Goal: Transaction & Acquisition: Purchase product/service

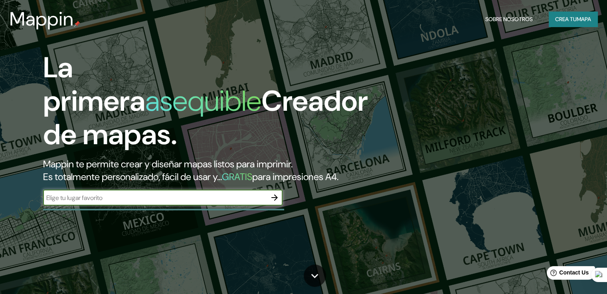
click at [171, 205] on div "​" at bounding box center [162, 198] width 239 height 16
type input "cucuta"
click at [273, 203] on icon "button" at bounding box center [275, 198] width 10 height 10
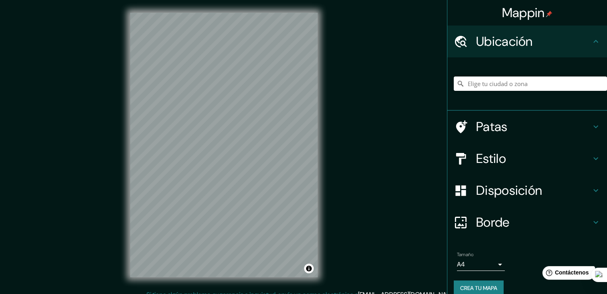
click at [365, 160] on div "Mappin Ubicación Patas Estilo Disposición Borde Elige un borde. Consejo : puede…" at bounding box center [303, 151] width 607 height 303
click at [325, 180] on div "© Mapbox © OpenStreetMap Improve this map" at bounding box center [223, 145] width 213 height 290
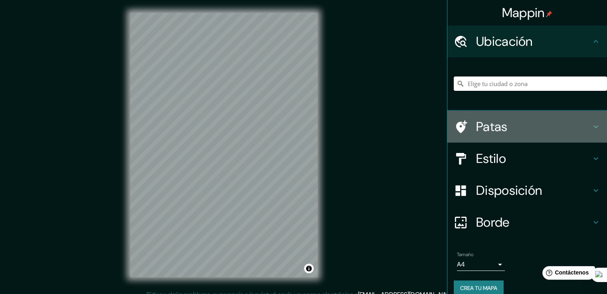
click at [516, 127] on h4 "Patas" at bounding box center [533, 127] width 115 height 16
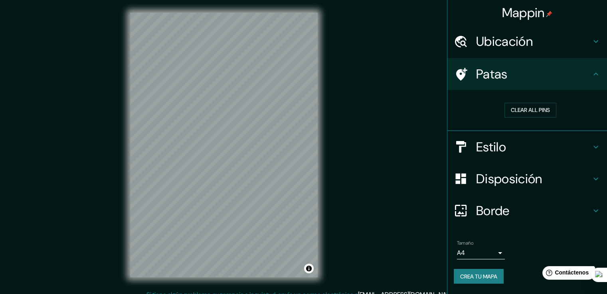
click at [514, 148] on h4 "Estilo" at bounding box center [533, 147] width 115 height 16
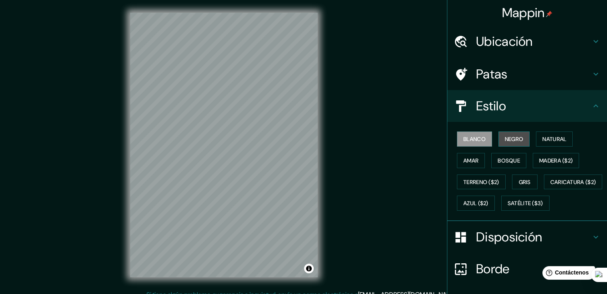
click at [510, 138] on font "Negro" at bounding box center [514, 139] width 19 height 7
click at [253, 185] on div at bounding box center [252, 183] width 6 height 6
click at [328, 178] on div "© Mapbox © OpenStreetMap Improve this map" at bounding box center [223, 145] width 213 height 290
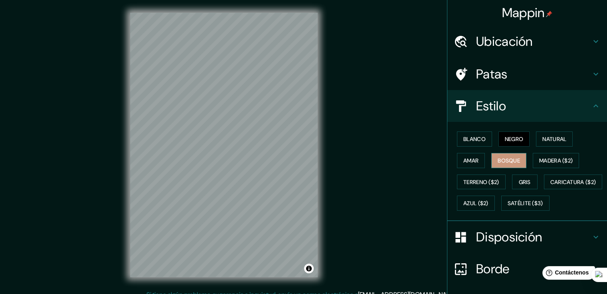
click at [498, 158] on font "Bosque" at bounding box center [509, 160] width 22 height 7
click at [472, 163] on font "Amar" at bounding box center [470, 160] width 15 height 7
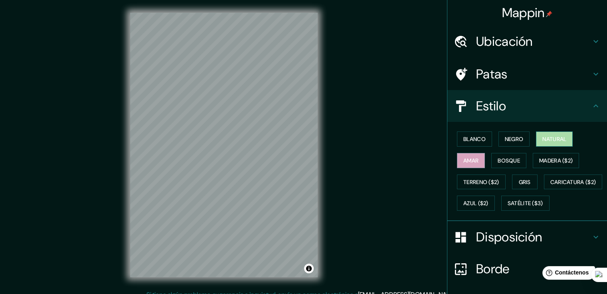
click at [543, 136] on font "Natural" at bounding box center [554, 139] width 24 height 7
click at [517, 144] on button "Negro" at bounding box center [514, 139] width 32 height 15
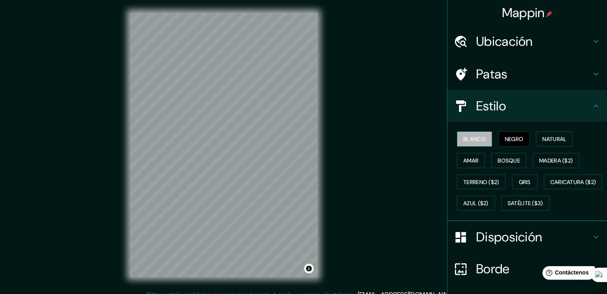
click at [484, 146] on button "Blanco" at bounding box center [474, 139] width 35 height 15
click at [498, 138] on button "Negro" at bounding box center [514, 139] width 32 height 15
click at [478, 40] on font "Ubicación" at bounding box center [504, 41] width 57 height 17
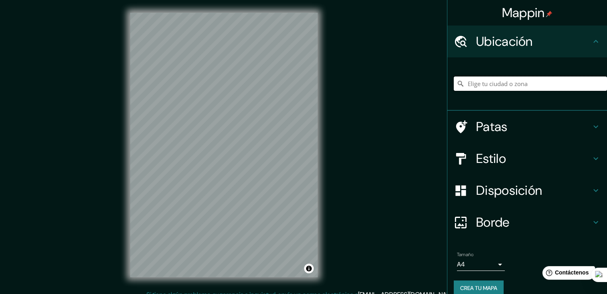
click at [495, 81] on input "Elige tu ciudad o zona" at bounding box center [530, 84] width 153 height 14
click at [512, 221] on h4 "Borde" at bounding box center [533, 223] width 115 height 16
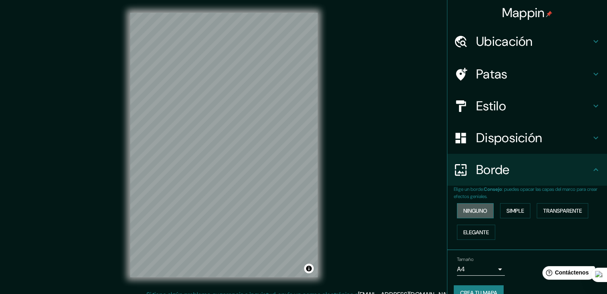
click at [480, 211] on font "Ninguno" at bounding box center [475, 210] width 24 height 7
click at [523, 212] on button "Simple" at bounding box center [515, 210] width 30 height 15
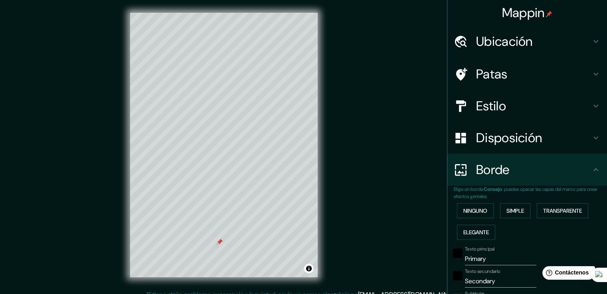
click at [217, 244] on div at bounding box center [219, 242] width 6 height 6
click at [549, 209] on font "Transparente" at bounding box center [562, 210] width 39 height 7
click at [477, 235] on font "Elegante" at bounding box center [476, 232] width 26 height 7
click at [469, 207] on font "Ninguno" at bounding box center [475, 210] width 24 height 7
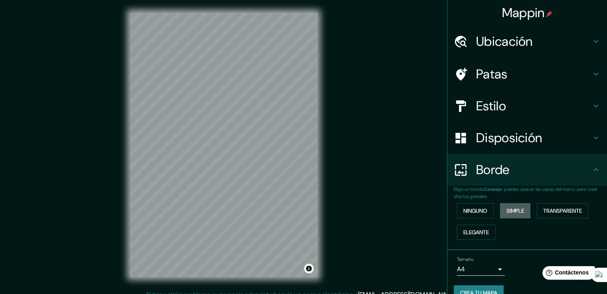
click at [506, 211] on font "Simple" at bounding box center [515, 210] width 18 height 7
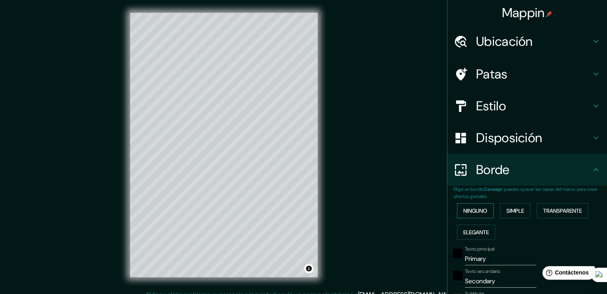
click at [476, 216] on button "Ninguno" at bounding box center [475, 210] width 37 height 15
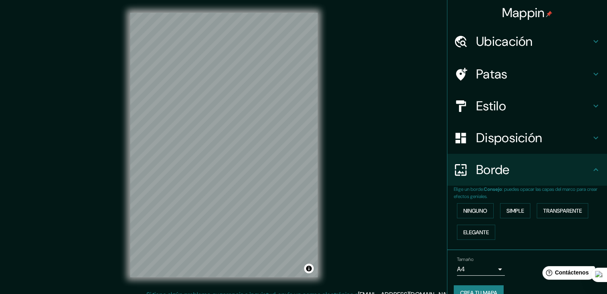
click at [492, 139] on font "Disposición" at bounding box center [509, 138] width 66 height 17
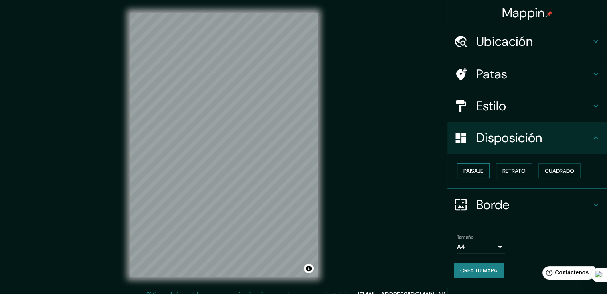
click at [479, 173] on font "Paisaje" at bounding box center [473, 171] width 20 height 7
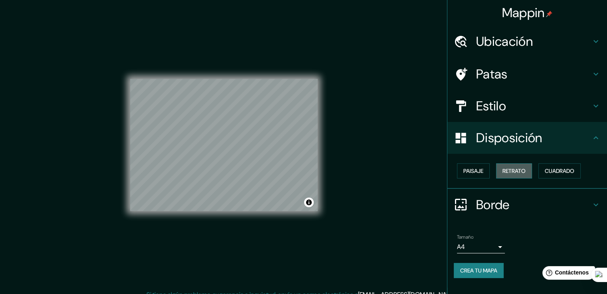
click at [506, 172] on font "Retrato" at bounding box center [513, 171] width 23 height 7
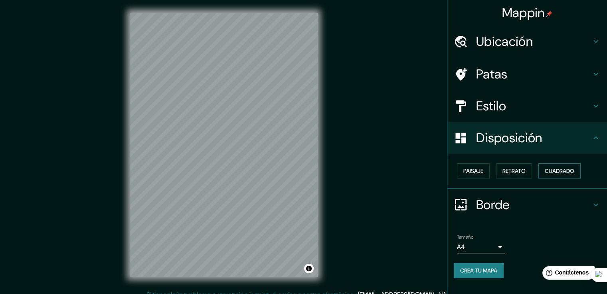
click at [552, 173] on font "Cuadrado" at bounding box center [560, 171] width 30 height 7
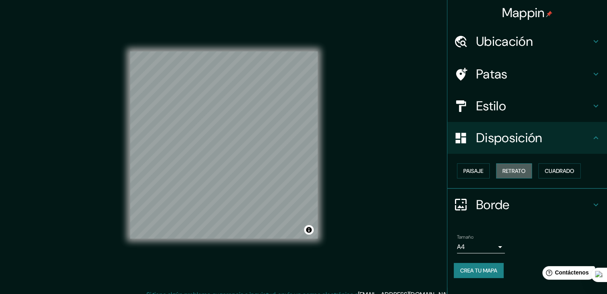
click at [521, 177] on button "Retrato" at bounding box center [514, 171] width 36 height 15
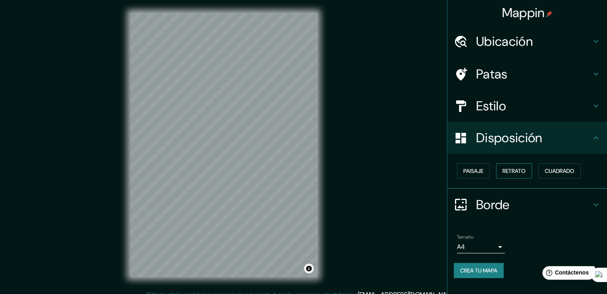
click at [515, 174] on font "Retrato" at bounding box center [513, 171] width 23 height 10
click at [482, 174] on font "Paisaje" at bounding box center [473, 171] width 20 height 7
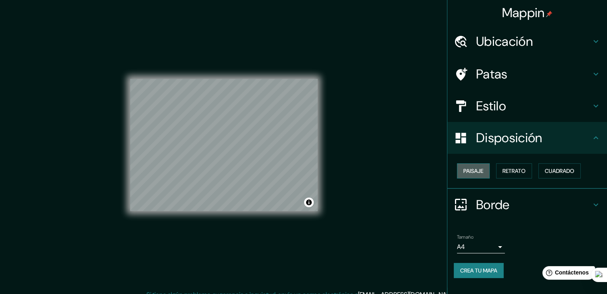
click at [482, 174] on font "Paisaje" at bounding box center [473, 171] width 20 height 7
click at [558, 171] on font "Cuadrado" at bounding box center [560, 171] width 30 height 7
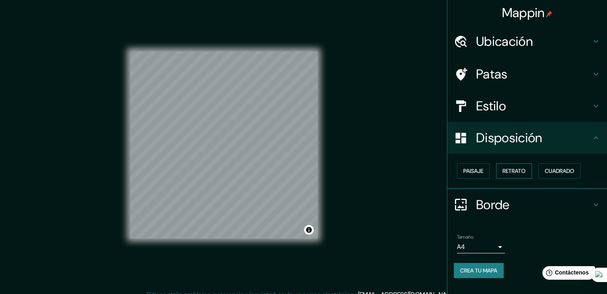
click at [507, 174] on font "Retrato" at bounding box center [513, 171] width 23 height 10
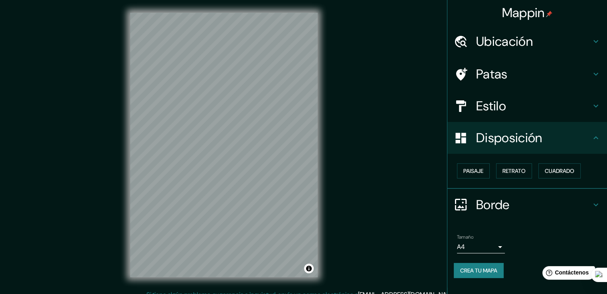
click at [504, 105] on font "Estilo" at bounding box center [491, 106] width 30 height 17
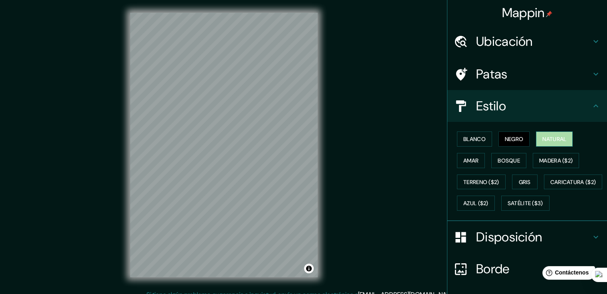
click at [536, 138] on button "Natural" at bounding box center [554, 139] width 37 height 15
click at [491, 158] on button "Bosque" at bounding box center [508, 160] width 35 height 15
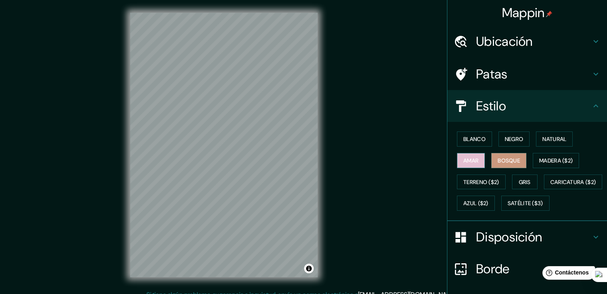
click at [467, 166] on button "Amar" at bounding box center [471, 160] width 28 height 15
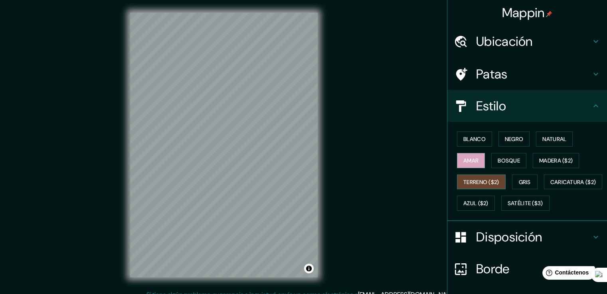
click at [472, 183] on font "Terreno ($2)" at bounding box center [481, 182] width 36 height 7
click at [520, 181] on font "Gris" at bounding box center [525, 182] width 12 height 7
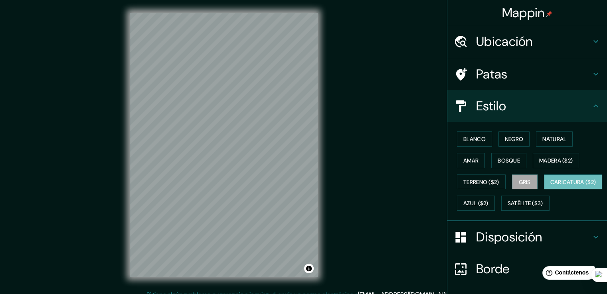
click at [550, 186] on font "Caricatura ($2)" at bounding box center [573, 182] width 46 height 7
click at [488, 200] on font "Azul ($2)" at bounding box center [475, 203] width 25 height 7
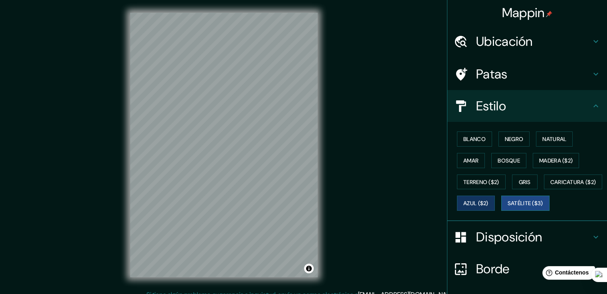
click at [508, 207] on font "Satélite ($3)" at bounding box center [526, 203] width 36 height 7
click at [508, 138] on font "Negro" at bounding box center [514, 139] width 19 height 7
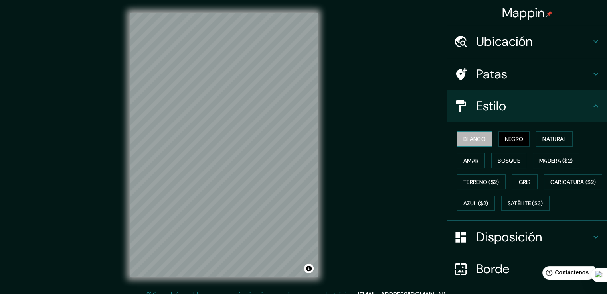
click at [465, 144] on button "Blanco" at bounding box center [474, 139] width 35 height 15
click at [552, 139] on font "Natural" at bounding box center [554, 139] width 24 height 7
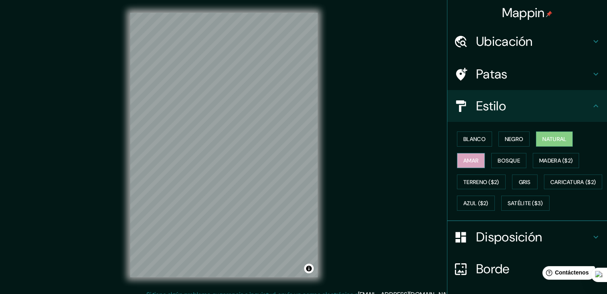
click at [477, 157] on button "Amar" at bounding box center [471, 160] width 28 height 15
click at [546, 142] on font "Natural" at bounding box center [554, 139] width 24 height 7
click at [518, 142] on font "Negro" at bounding box center [514, 139] width 19 height 7
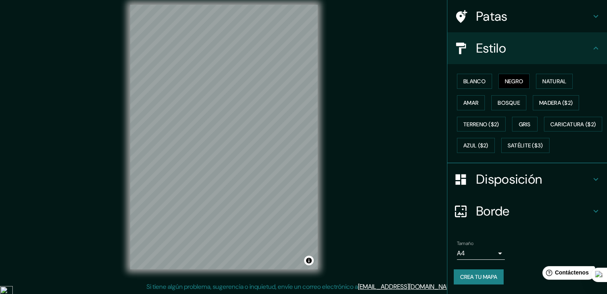
scroll to position [9, 0]
click at [491, 253] on body "Mappin Ubicación Patas Estilo Blanco Negro Natural [PERSON_NAME] ($2) Terreno (…" at bounding box center [303, 138] width 607 height 294
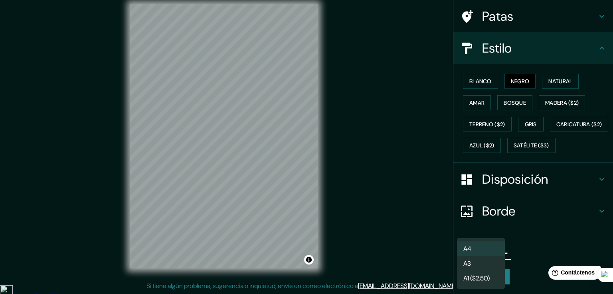
click at [402, 180] on div at bounding box center [306, 147] width 613 height 294
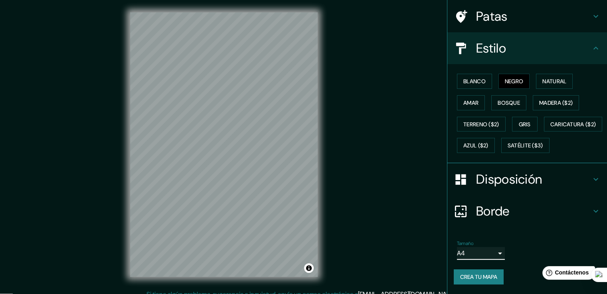
scroll to position [0, 0]
click at [479, 277] on font "Crea tu mapa" at bounding box center [478, 277] width 37 height 7
click at [474, 280] on div "Crea tu mapa" at bounding box center [527, 277] width 147 height 15
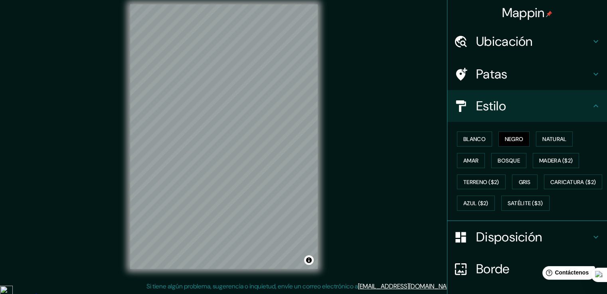
scroll to position [9, 0]
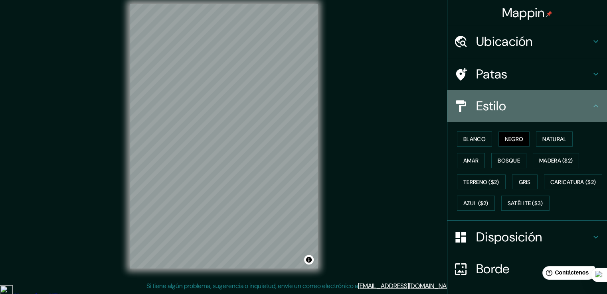
click at [502, 115] on div "Estilo" at bounding box center [527, 106] width 160 height 32
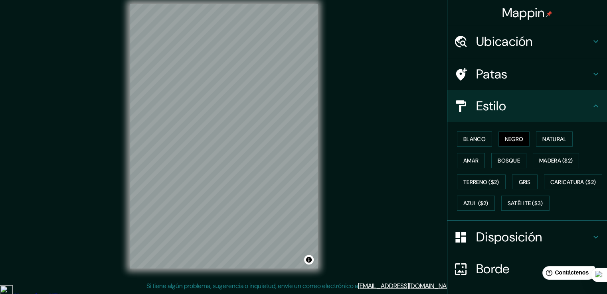
click at [510, 73] on h4 "Patas" at bounding box center [533, 74] width 115 height 16
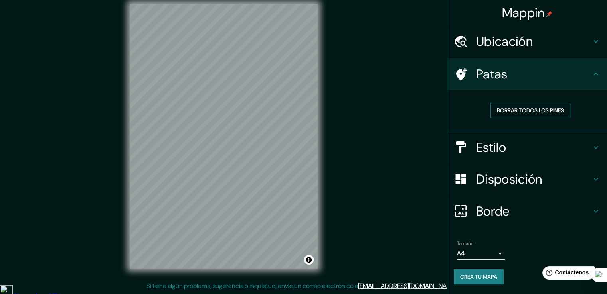
click at [509, 107] on font "Borrar todos los pines" at bounding box center [530, 110] width 67 height 7
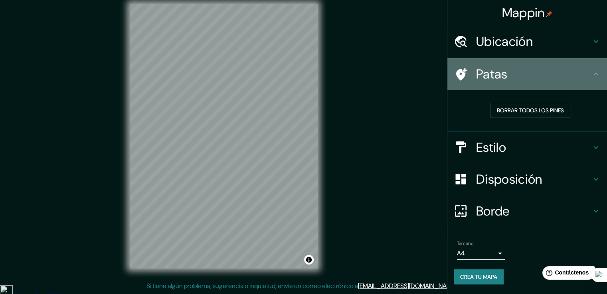
click at [599, 74] on icon at bounding box center [596, 74] width 10 height 10
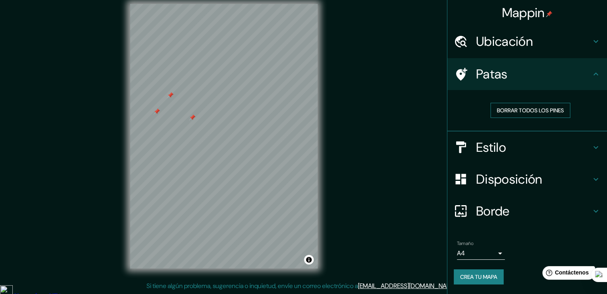
click at [512, 111] on font "Borrar todos los pines" at bounding box center [530, 110] width 67 height 7
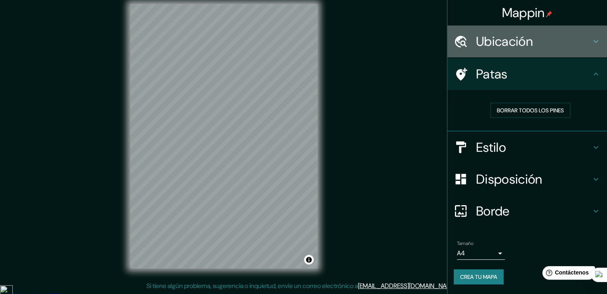
click at [516, 48] on font "Ubicación" at bounding box center [504, 41] width 57 height 17
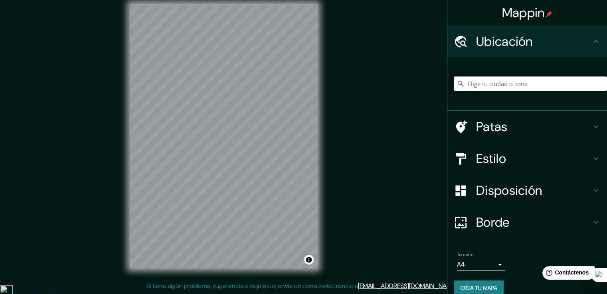
scroll to position [11, 0]
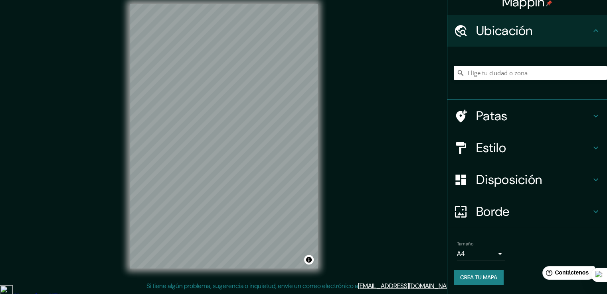
click at [483, 276] on font "Crea tu mapa" at bounding box center [478, 277] width 37 height 7
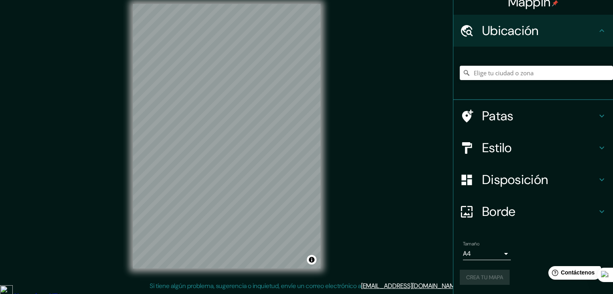
click at [490, 258] on body "Mappin Ubicación Patas Estilo Disposición Borde Elige un borde. Consejo : puede…" at bounding box center [306, 138] width 613 height 294
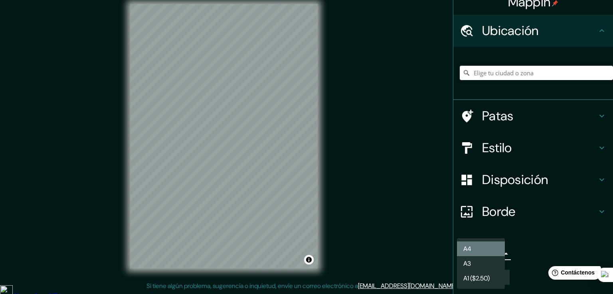
click at [493, 248] on li "A4" at bounding box center [481, 249] width 48 height 15
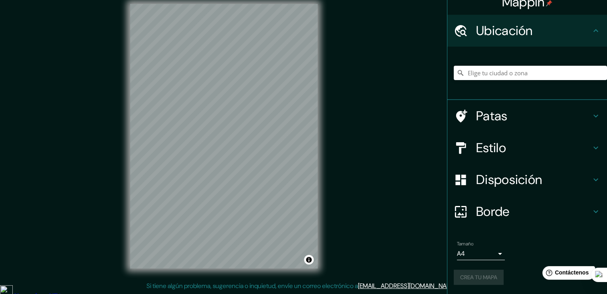
click at [482, 275] on div "Crea tu mapa" at bounding box center [527, 277] width 147 height 15
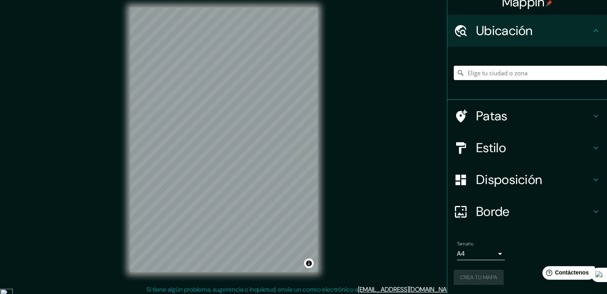
scroll to position [0, 0]
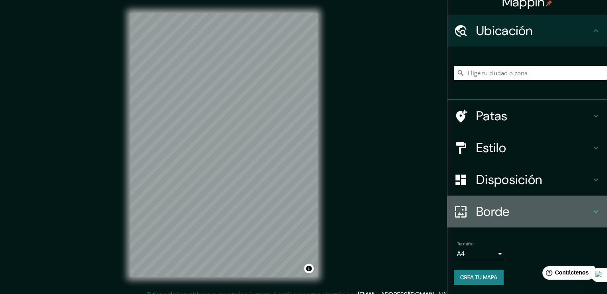
click at [489, 219] on font "Borde" at bounding box center [493, 211] width 34 height 17
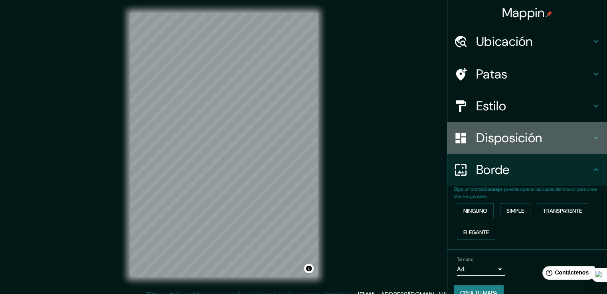
click at [480, 143] on font "Disposición" at bounding box center [509, 138] width 66 height 17
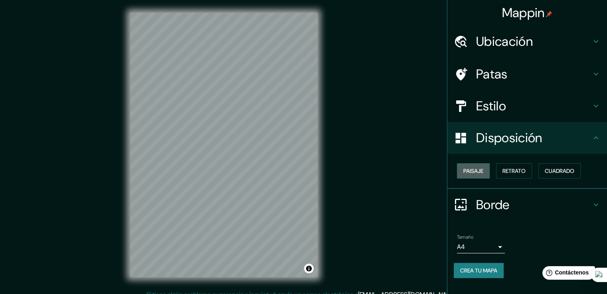
click at [478, 173] on font "Paisaje" at bounding box center [473, 171] width 20 height 7
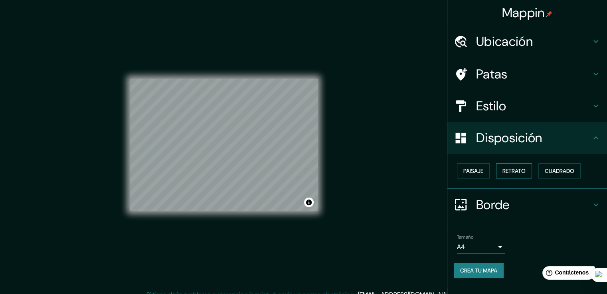
click at [503, 169] on button "Retrato" at bounding box center [514, 171] width 36 height 15
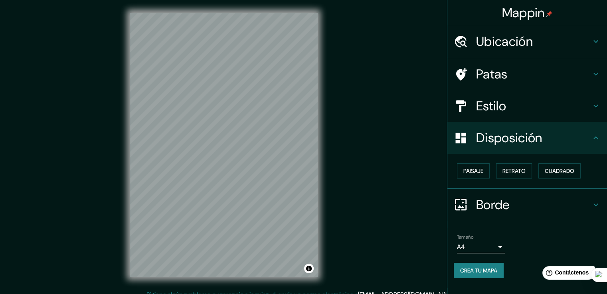
click at [527, 101] on h4 "Estilo" at bounding box center [533, 106] width 115 height 16
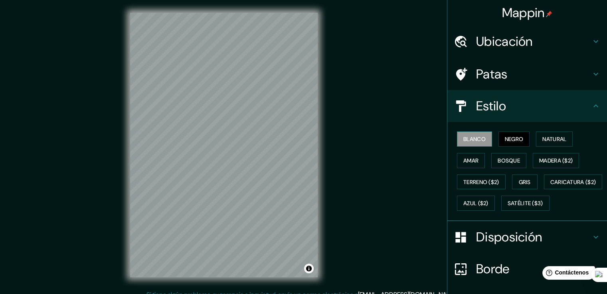
drag, startPoint x: 477, startPoint y: 138, endPoint x: 473, endPoint y: 139, distance: 4.3
click at [476, 138] on font "Blanco" at bounding box center [474, 139] width 22 height 7
click at [403, 127] on div "Mappin Ubicación Patas Estilo Blanco Negro Natural [PERSON_NAME] ($2) Terreno (…" at bounding box center [303, 151] width 607 height 303
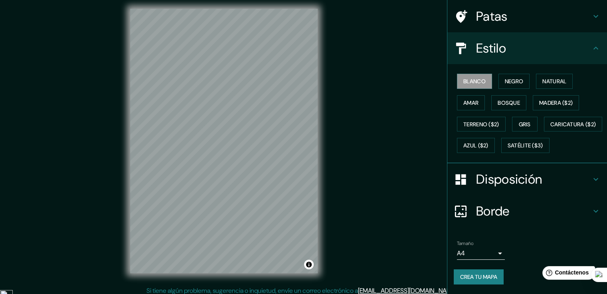
scroll to position [9, 0]
